Goal: Task Accomplishment & Management: Manage account settings

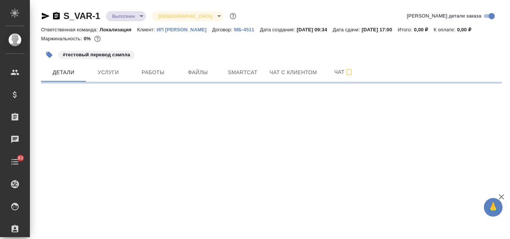
select select "RU"
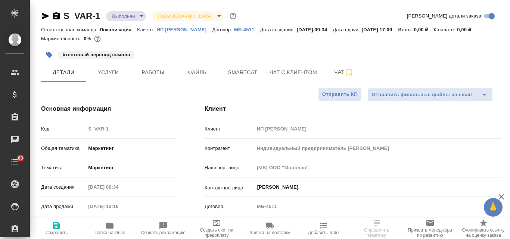
type input "Индивидуальный предприниматель Варова Александра Владимировна"
type textarea "x"
type input "Индивидуальный предприниматель Варова Александра Владимировна"
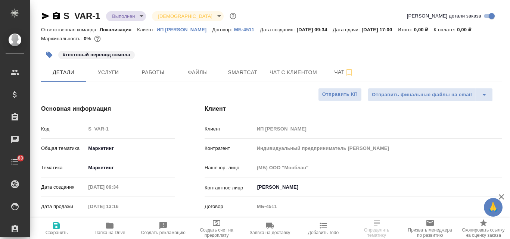
type textarea "x"
type input "[PERSON_NAME]"
type input "Гудина Александра"
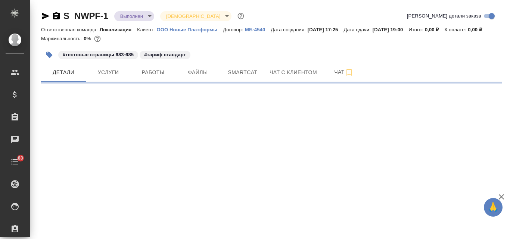
select select "RU"
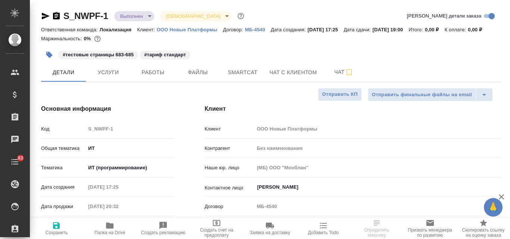
type textarea "x"
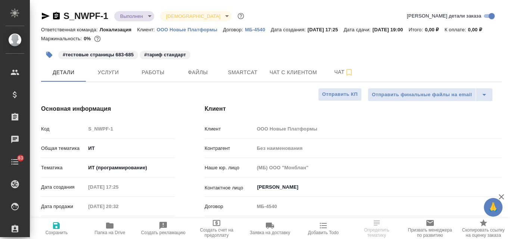
type textarea "x"
drag, startPoint x: 156, startPoint y: 24, endPoint x: 205, endPoint y: 24, distance: 48.5
click at [205, 24] on div "S_NWPF-1 Выполнен completed Святая троица holyTrinity Кратко детали заказа" at bounding box center [271, 17] width 461 height 15
drag, startPoint x: 156, startPoint y: 28, endPoint x: 219, endPoint y: 28, distance: 63.4
click at [219, 28] on div "Ответственная команда: Локализация Клиент: ООО Новые Платформы Договор: МБ-4540…" at bounding box center [271, 29] width 461 height 9
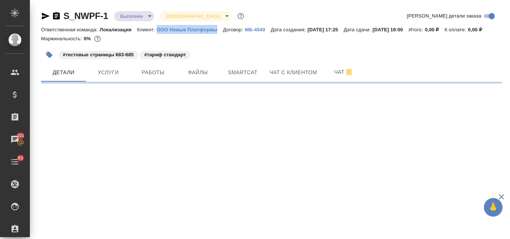
select select "RU"
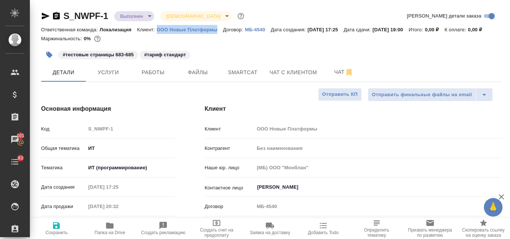
type textarea "x"
copy p "ООО Новые Платформы"
type textarea "x"
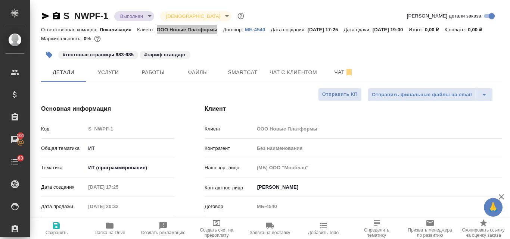
type textarea "x"
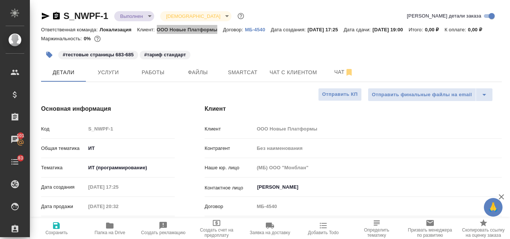
type textarea "x"
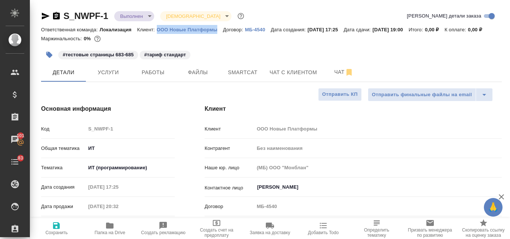
type textarea "x"
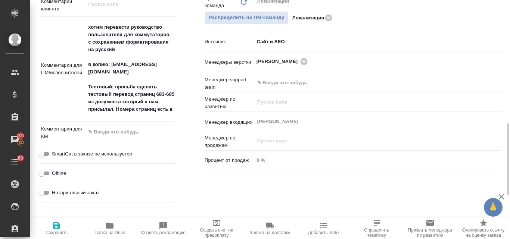
scroll to position [373, 0]
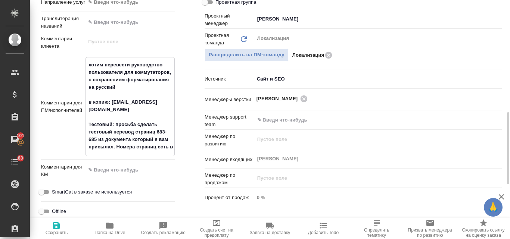
drag, startPoint x: 88, startPoint y: 73, endPoint x: 144, endPoint y: 156, distance: 100.6
click at [144, 153] on textarea "хотим перевести руководство пользователя для коммутаторов, с сохранением формат…" at bounding box center [130, 106] width 88 height 95
type textarea "x"
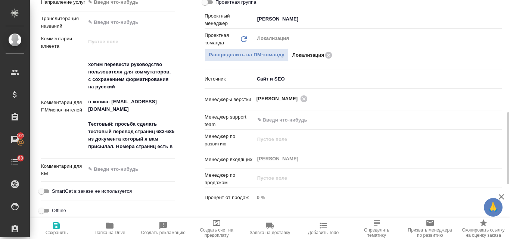
type textarea "x"
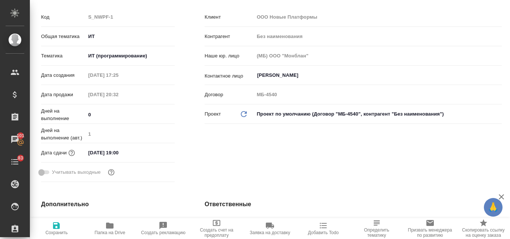
scroll to position [0, 0]
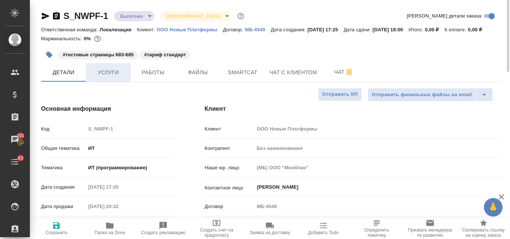
type textarea "x"
click at [118, 77] on span "Услуги" at bounding box center [108, 72] width 36 height 9
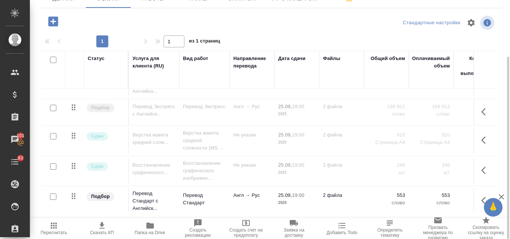
scroll to position [37, 0]
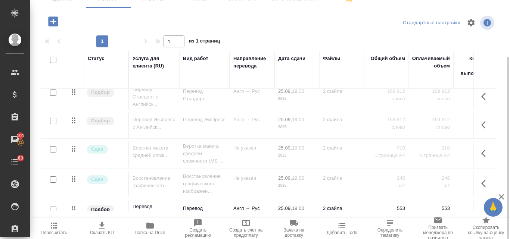
drag, startPoint x: 384, startPoint y: 130, endPoint x: 402, endPoint y: 128, distance: 17.6
click at [402, 124] on p "169 912" at bounding box center [386, 119] width 37 height 7
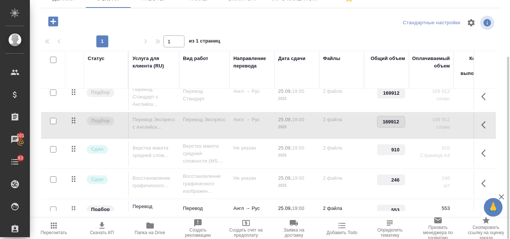
drag, startPoint x: 381, startPoint y: 129, endPoint x: 400, endPoint y: 130, distance: 18.3
click at [400, 127] on input "169912" at bounding box center [390, 121] width 27 height 11
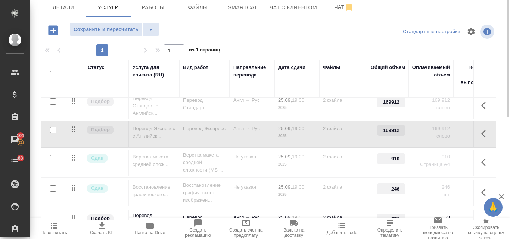
scroll to position [0, 0]
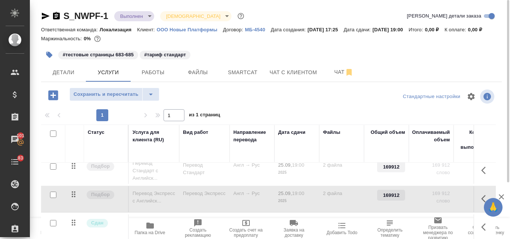
click at [46, 14] on icon "button" at bounding box center [45, 16] width 9 height 9
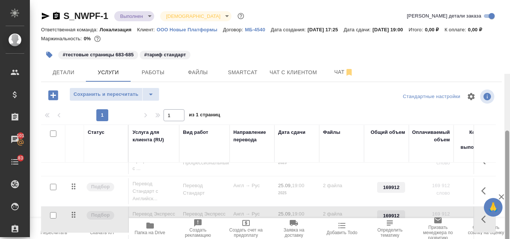
scroll to position [74, 0]
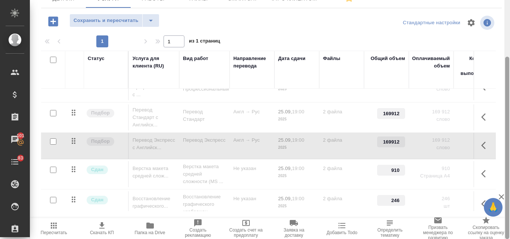
drag, startPoint x: 509, startPoint y: 104, endPoint x: 509, endPoint y: 152, distance: 47.8
click at [509, 152] on div at bounding box center [507, 119] width 6 height 239
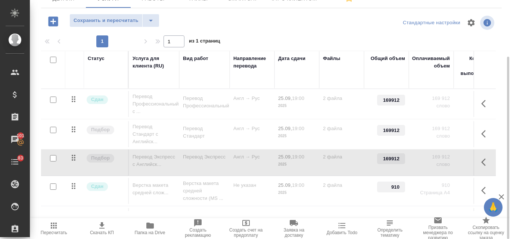
drag, startPoint x: 509, startPoint y: 89, endPoint x: 472, endPoint y: 140, distance: 63.0
click at [509, 138] on div at bounding box center [507, 119] width 6 height 239
click at [51, 133] on input "checkbox" at bounding box center [53, 130] width 6 height 6
checkbox input "true"
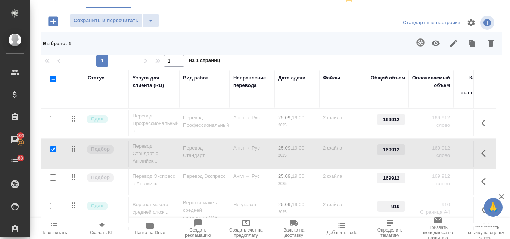
click at [437, 48] on icon "button" at bounding box center [435, 43] width 9 height 9
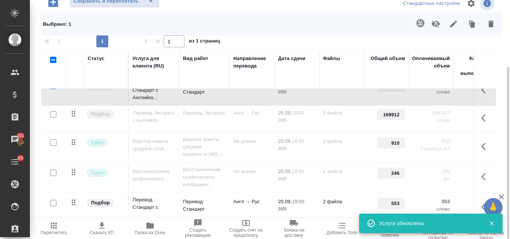
scroll to position [91, 0]
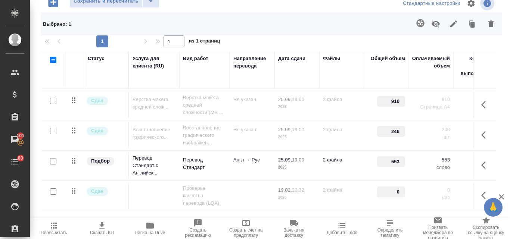
click at [51, 134] on input "checkbox" at bounding box center [53, 131] width 6 height 6
checkbox input "true"
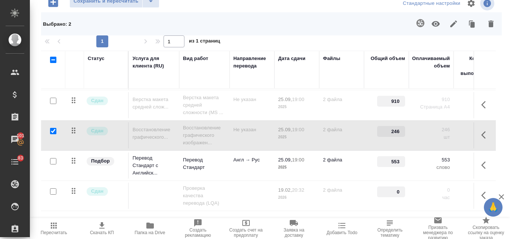
click at [439, 28] on icon "button" at bounding box center [435, 23] width 9 height 9
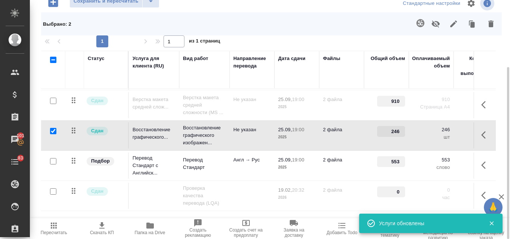
click at [52, 165] on input "checkbox" at bounding box center [53, 161] width 6 height 6
checkbox input "true"
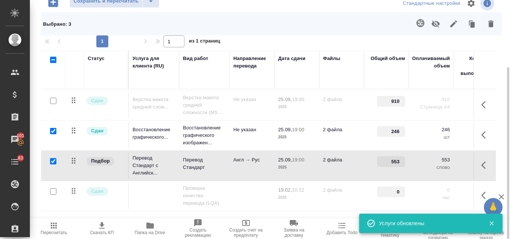
click at [54, 134] on input "checkbox" at bounding box center [53, 131] width 6 height 6
checkbox input "false"
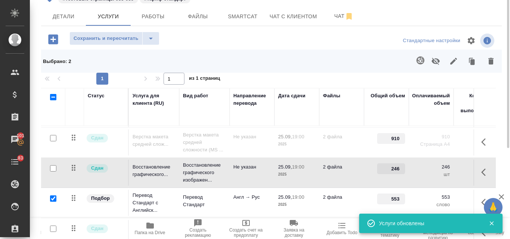
scroll to position [19, 0]
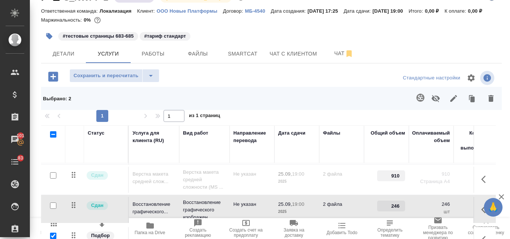
click at [435, 103] on icon "button" at bounding box center [435, 98] width 9 height 9
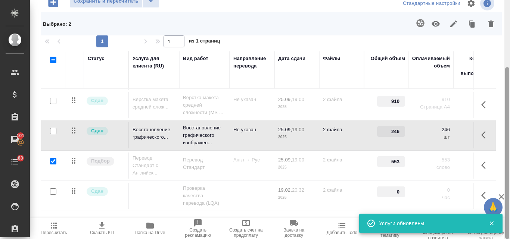
drag, startPoint x: 505, startPoint y: 101, endPoint x: 505, endPoint y: 124, distance: 22.8
click at [505, 124] on div at bounding box center [507, 119] width 6 height 239
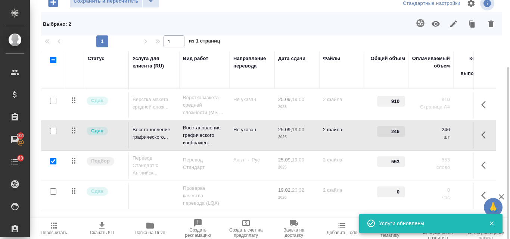
scroll to position [56, 0]
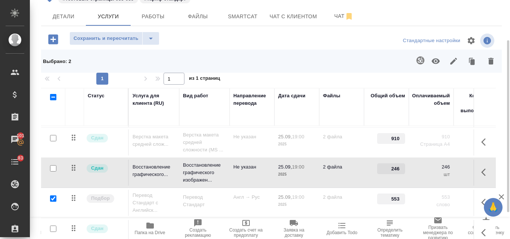
click at [53, 200] on input "checkbox" at bounding box center [53, 199] width 6 height 6
checkbox input "false"
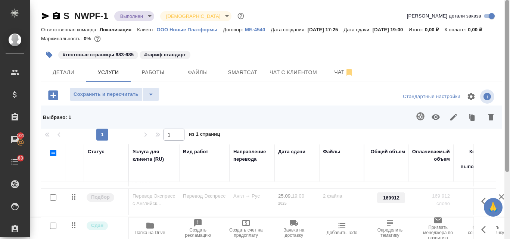
scroll to position [93, 0]
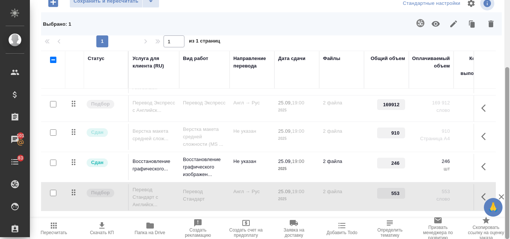
drag, startPoint x: 509, startPoint y: 59, endPoint x: 509, endPoint y: 81, distance: 22.4
click at [509, 81] on div at bounding box center [507, 119] width 6 height 239
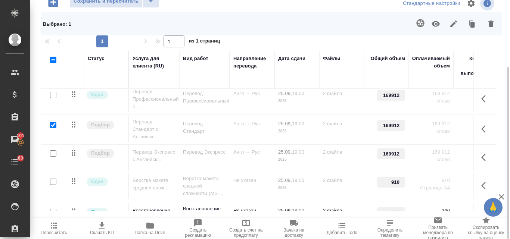
scroll to position [0, 0]
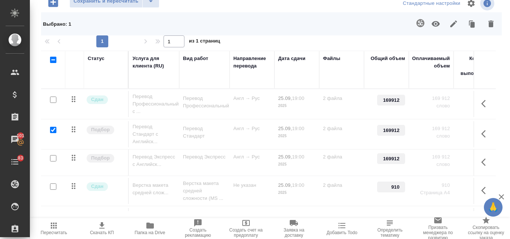
click at [438, 27] on icon "button" at bounding box center [435, 24] width 8 height 6
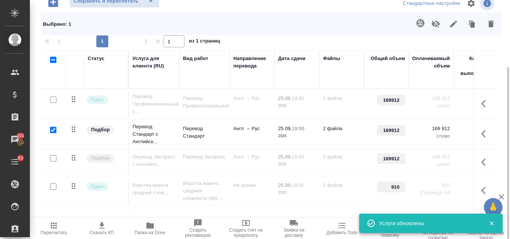
click at [53, 227] on icon "button" at bounding box center [54, 226] width 6 height 6
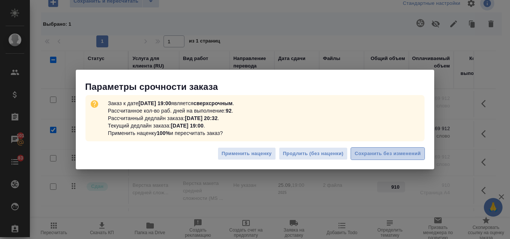
click at [359, 155] on span "Сохранить без изменений" at bounding box center [388, 154] width 66 height 9
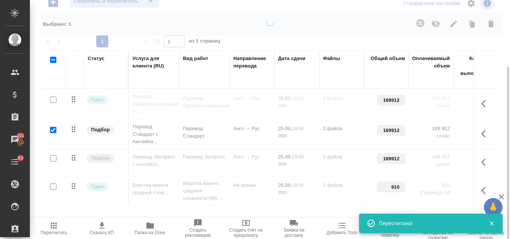
type input "urgent"
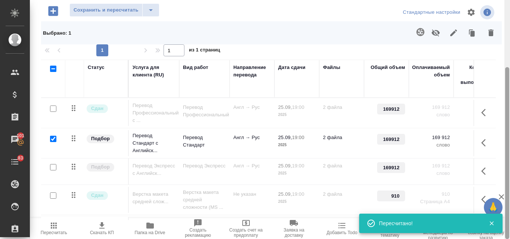
drag, startPoint x: 509, startPoint y: 107, endPoint x: 509, endPoint y: 36, distance: 71.3
click at [509, 36] on div at bounding box center [507, 119] width 6 height 239
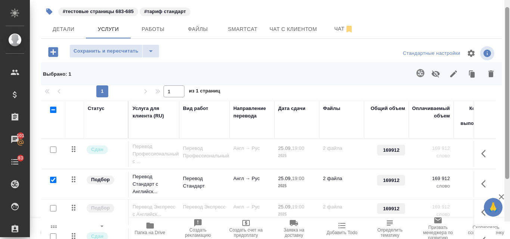
scroll to position [93, 0]
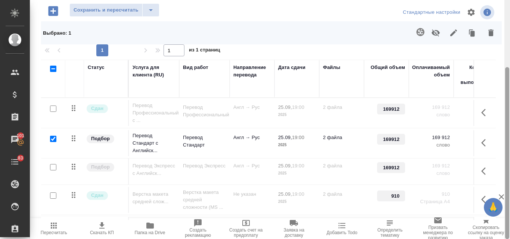
drag, startPoint x: 508, startPoint y: 72, endPoint x: 505, endPoint y: 141, distance: 69.5
click at [506, 140] on div at bounding box center [507, 153] width 4 height 172
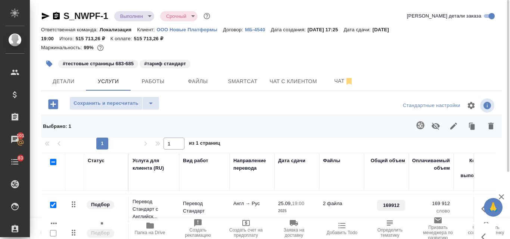
scroll to position [0, 0]
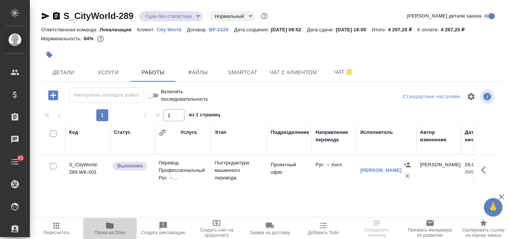
click at [119, 228] on span "Папка на Drive" at bounding box center [110, 228] width 44 height 14
